Goal: Information Seeking & Learning: Learn about a topic

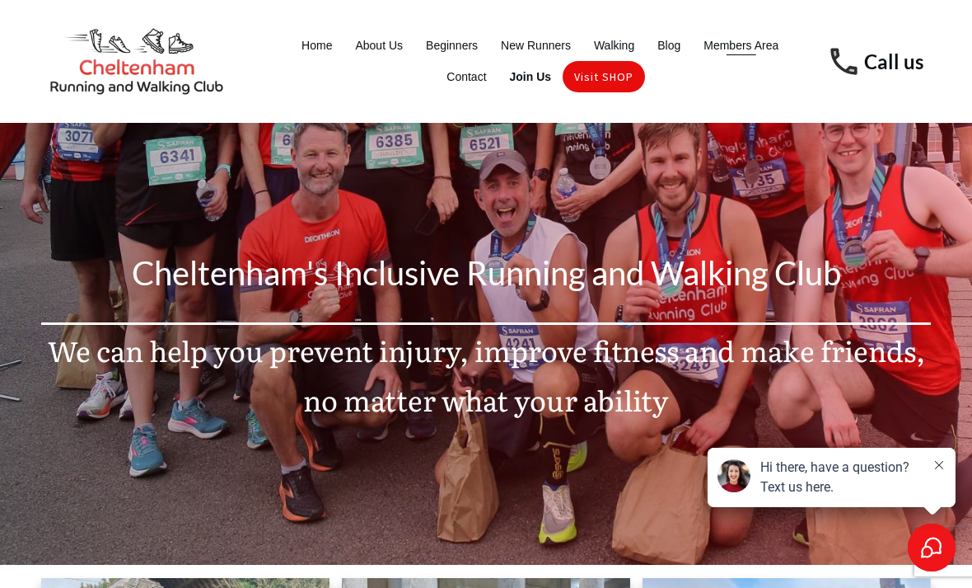
click at [743, 50] on span "Members Area" at bounding box center [741, 45] width 75 height 23
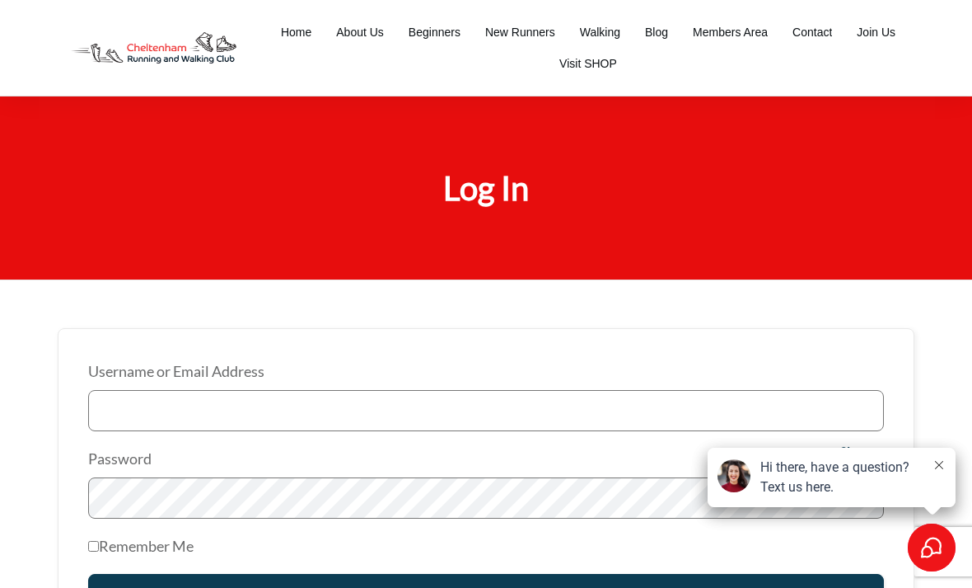
type input "[DOMAIN_NAME][EMAIL_ADDRESS][DOMAIN_NAME]"
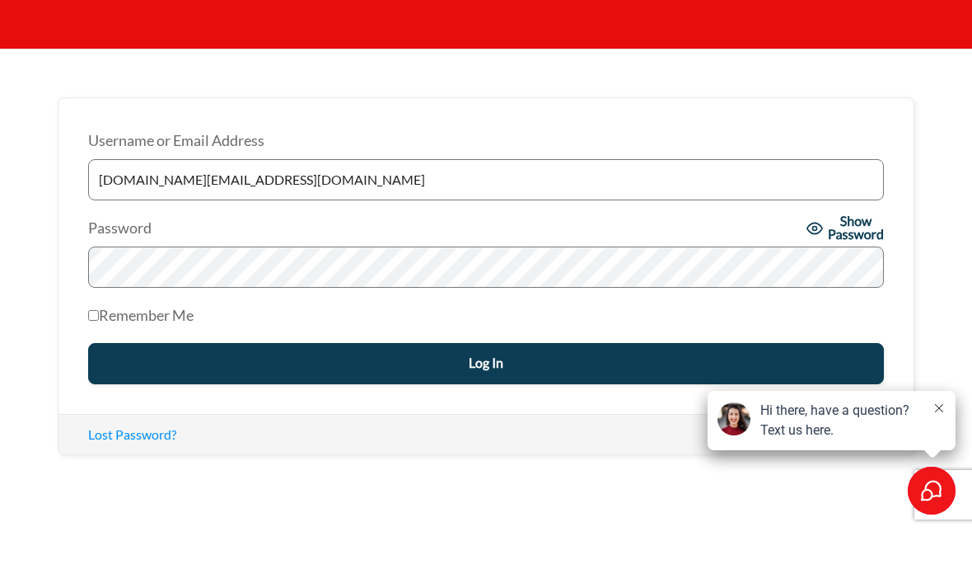
click at [828, 272] on span "Show Password" at bounding box center [856, 285] width 56 height 26
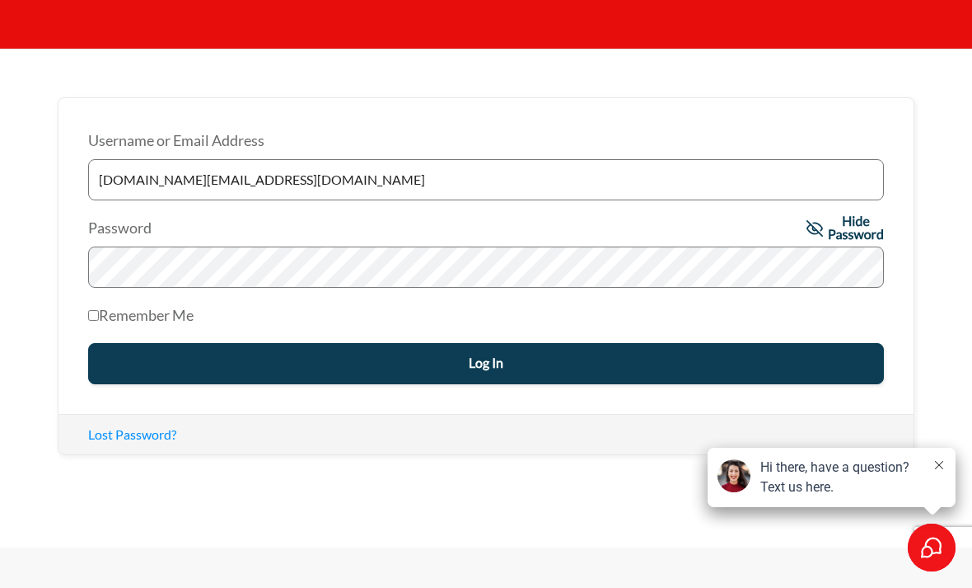
click at [105, 307] on label "Remember Me" at bounding box center [140, 315] width 105 height 26
click at [99, 310] on input "Remember Me" at bounding box center [93, 315] width 11 height 11
checkbox input "true"
click at [485, 367] on input "Log In" at bounding box center [486, 363] width 796 height 41
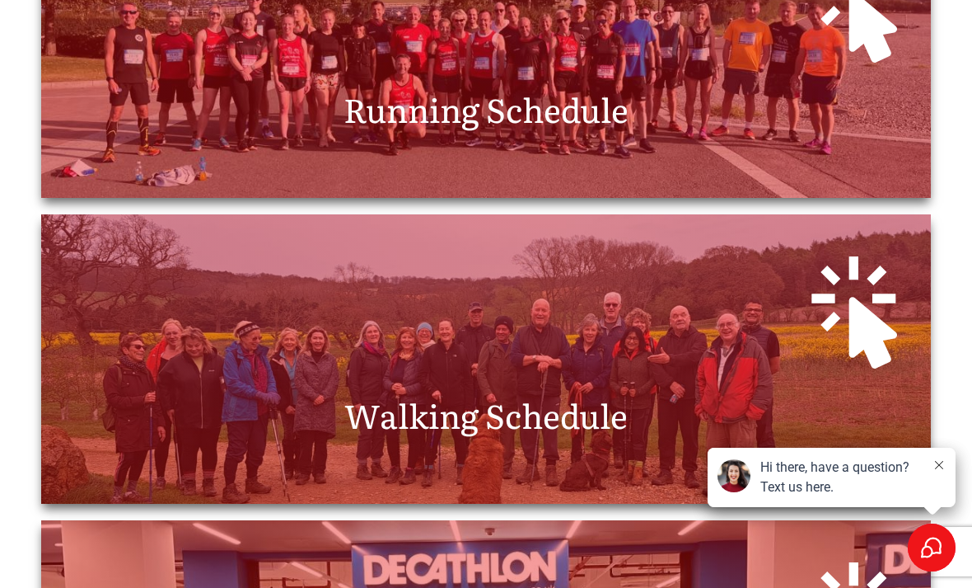
scroll to position [657, 0]
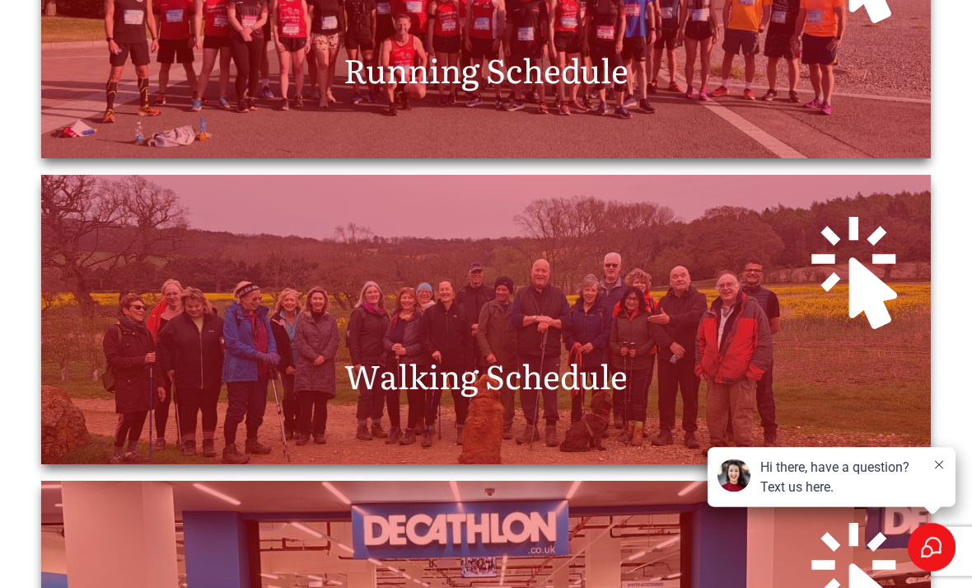
click at [584, 377] on span "Walking Schedule" at bounding box center [485, 375] width 283 height 49
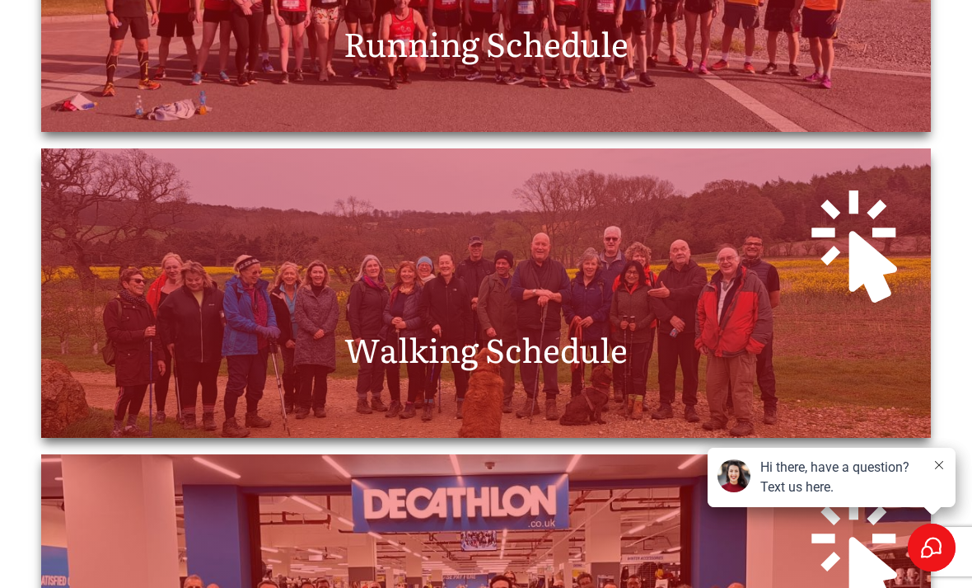
click at [554, 372] on span "Walking Schedule" at bounding box center [485, 348] width 283 height 49
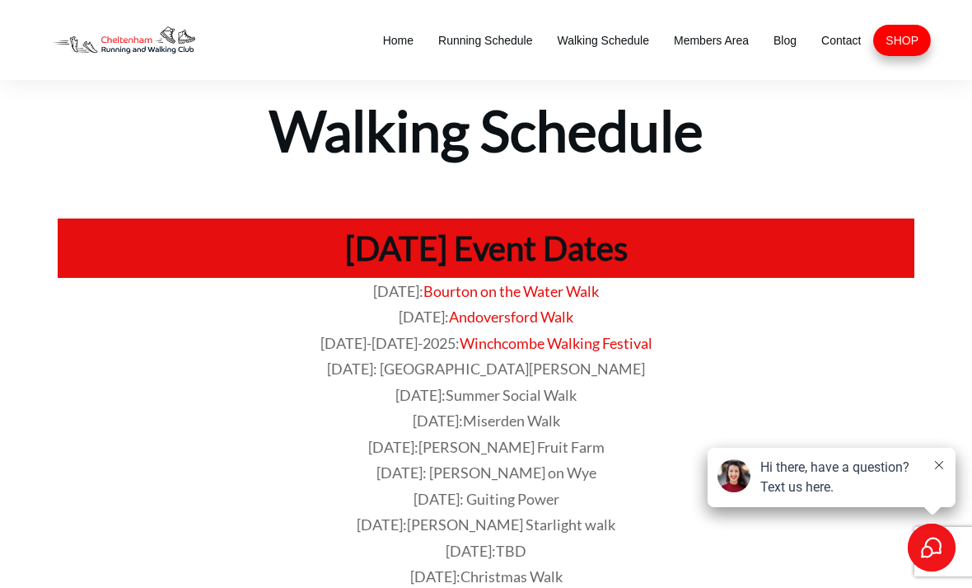
click at [630, 257] on h1 "[DATE] Event Dates" at bounding box center [486, 248] width 841 height 43
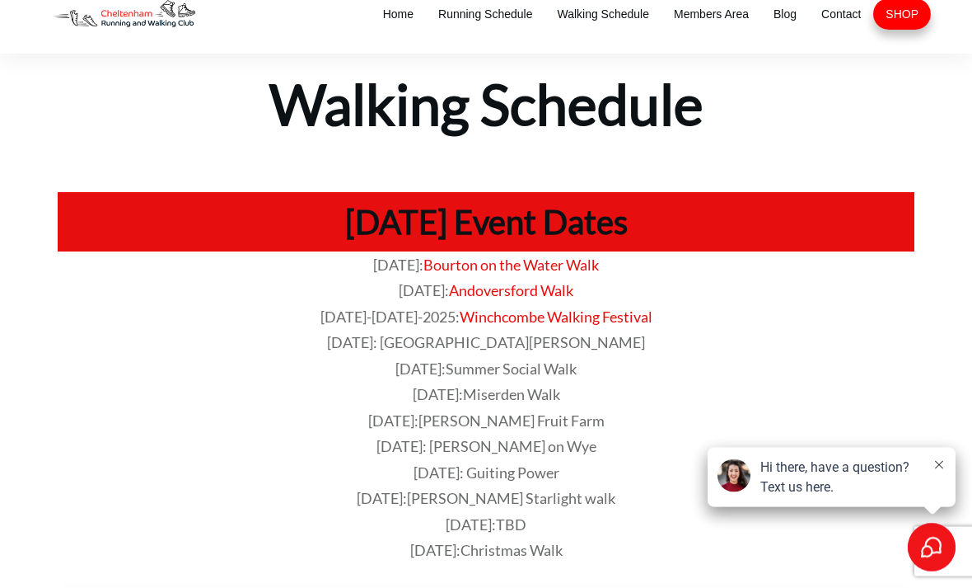
scroll to position [16, 0]
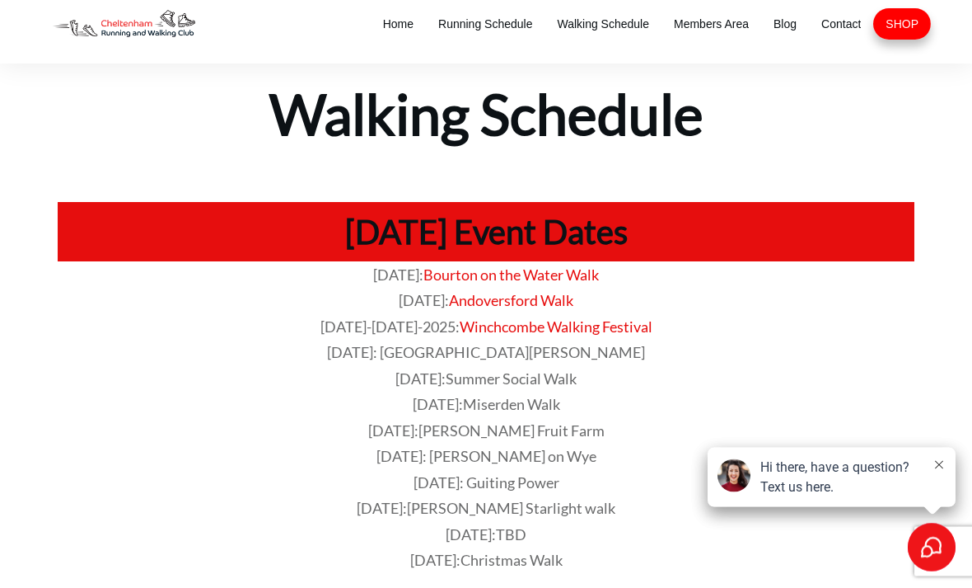
click at [551, 430] on span "[PERSON_NAME] Fruit Farm" at bounding box center [512, 431] width 186 height 18
click at [525, 457] on span "[DATE]: [PERSON_NAME] on Wye" at bounding box center [487, 456] width 220 height 18
click at [524, 453] on span "[DATE]: [PERSON_NAME] on Wye" at bounding box center [487, 456] width 220 height 18
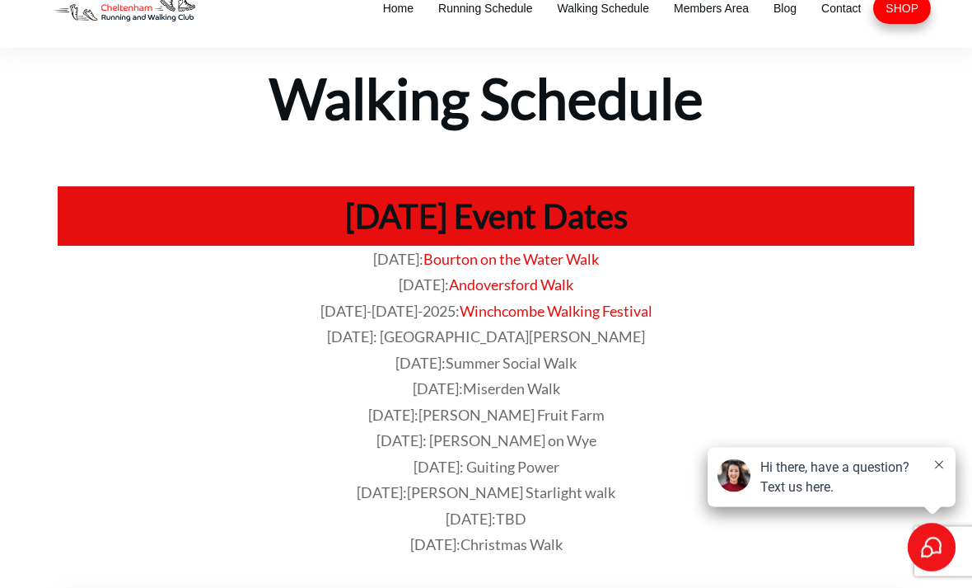
scroll to position [32, 0]
click at [565, 213] on h1 "[DATE] Event Dates" at bounding box center [486, 215] width 841 height 43
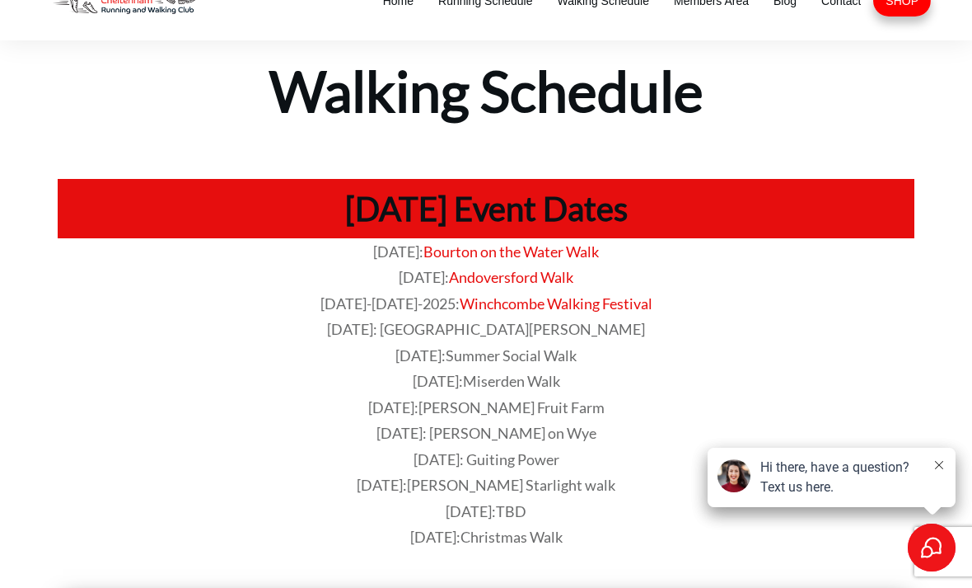
scroll to position [0, 0]
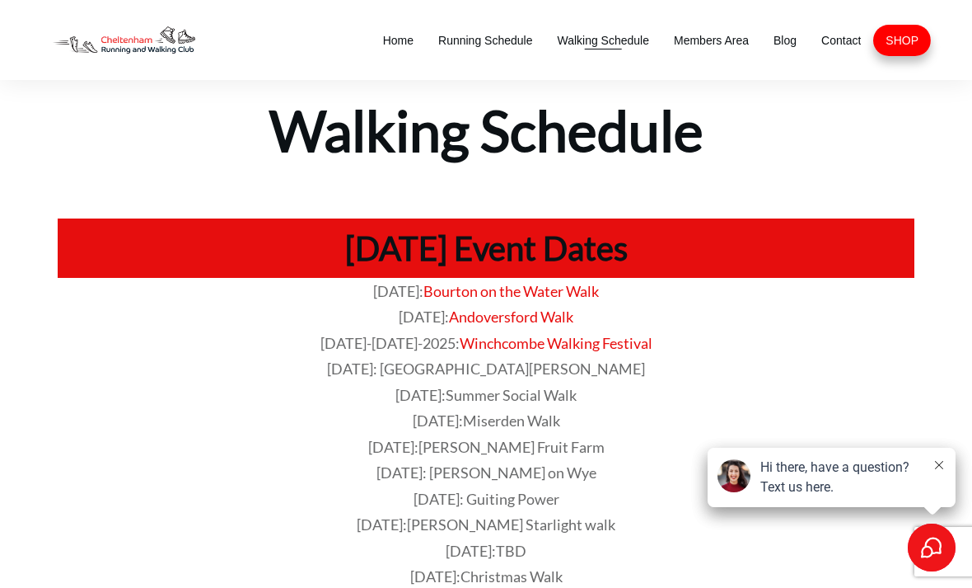
click at [608, 44] on span "Walking Schedule" at bounding box center [603, 40] width 92 height 23
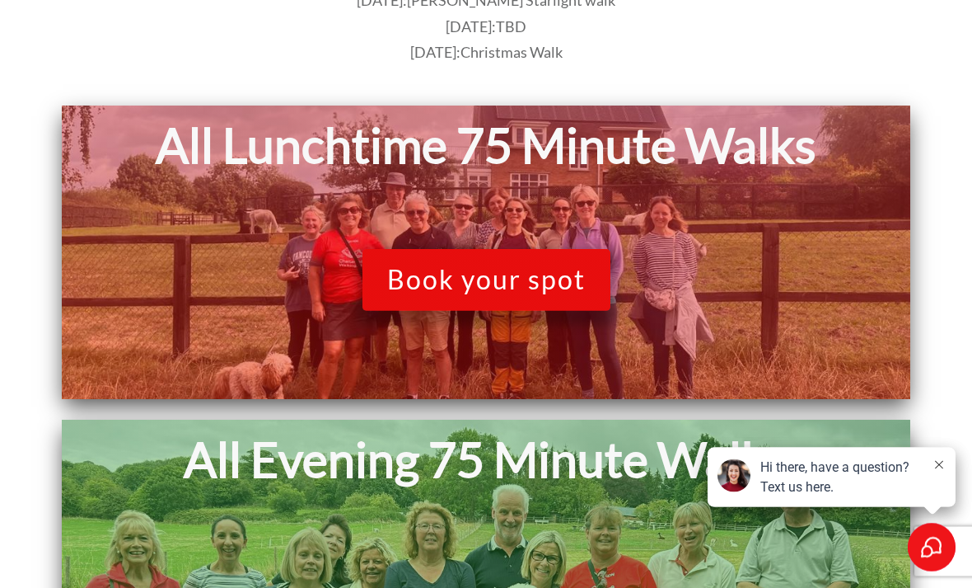
scroll to position [524, 0]
click at [513, 284] on span "Book your spot" at bounding box center [486, 279] width 199 height 31
